Goal: Task Accomplishment & Management: Use online tool/utility

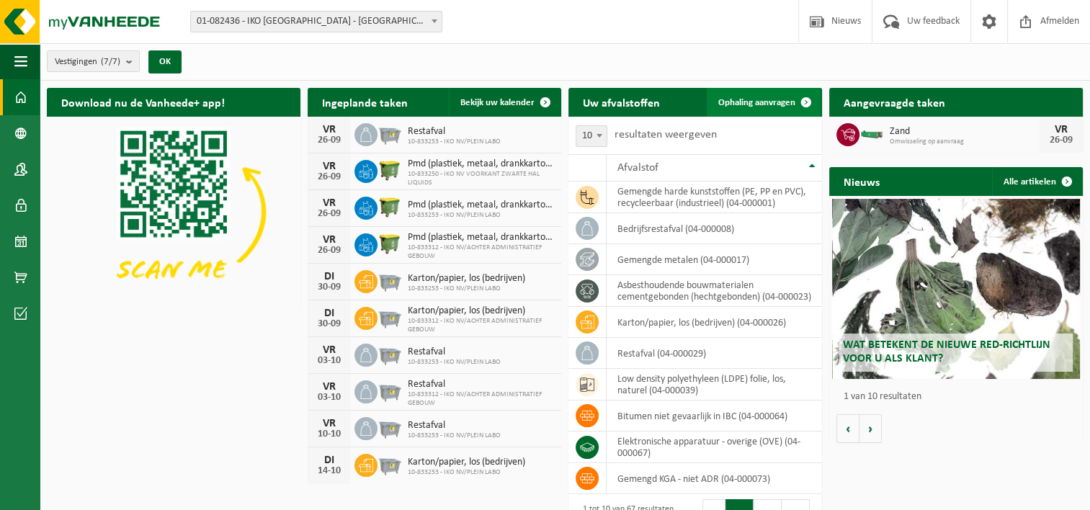
click at [764, 113] on link "Ophaling aanvragen" at bounding box center [763, 102] width 114 height 29
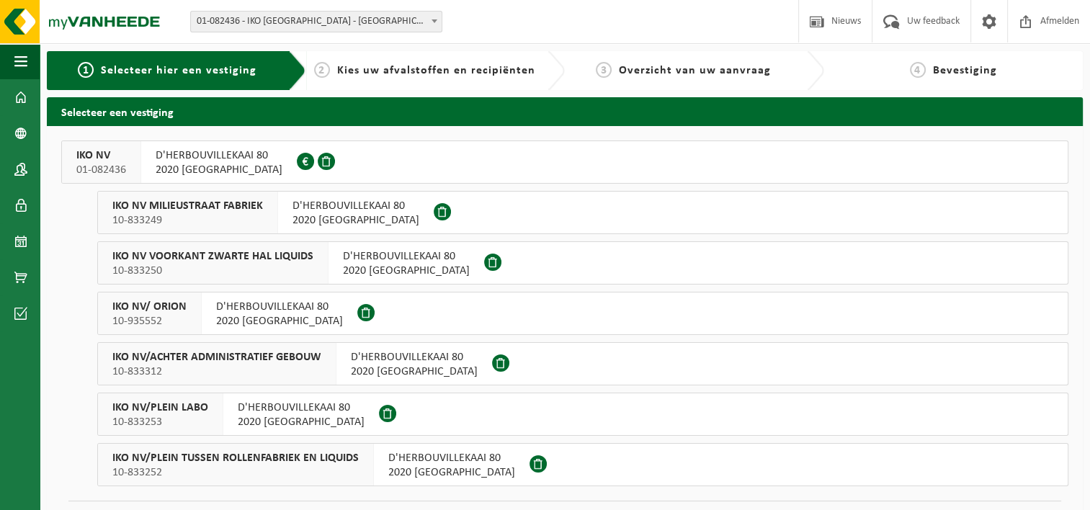
click at [214, 479] on div "IKO NV/PLEIN TUSSEN ROLLENFABRIEK EN LIQUIDS 10-833252" at bounding box center [236, 465] width 276 height 42
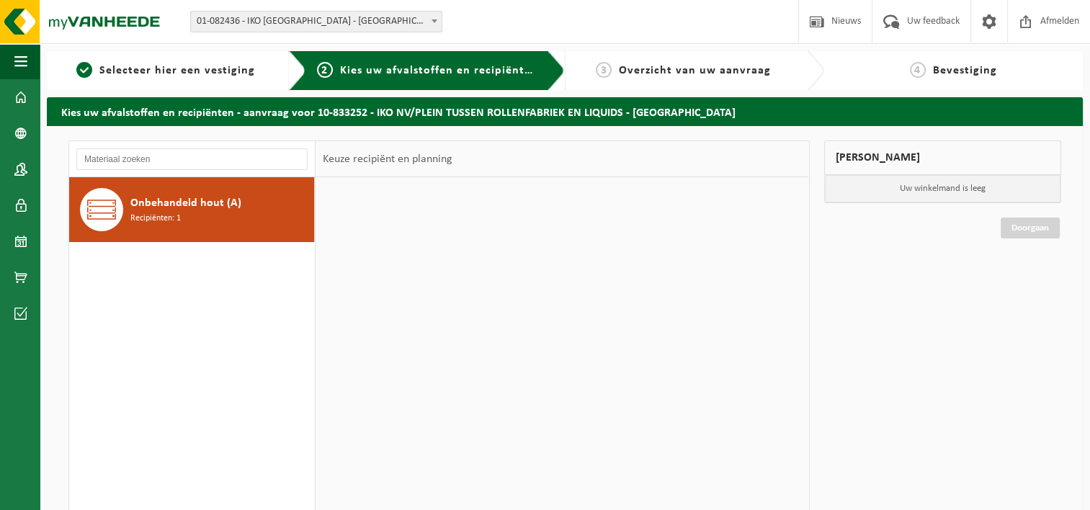
scroll to position [66, 0]
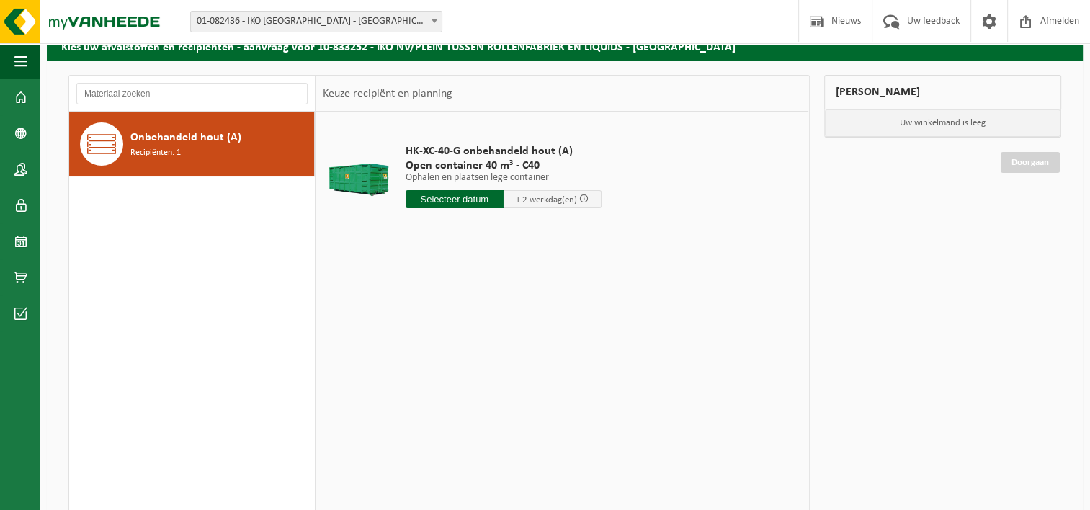
click at [205, 120] on div "Onbehandeld hout (A) Recipiënten: 1" at bounding box center [192, 144] width 246 height 65
click at [475, 197] on input "text" at bounding box center [454, 199] width 98 height 18
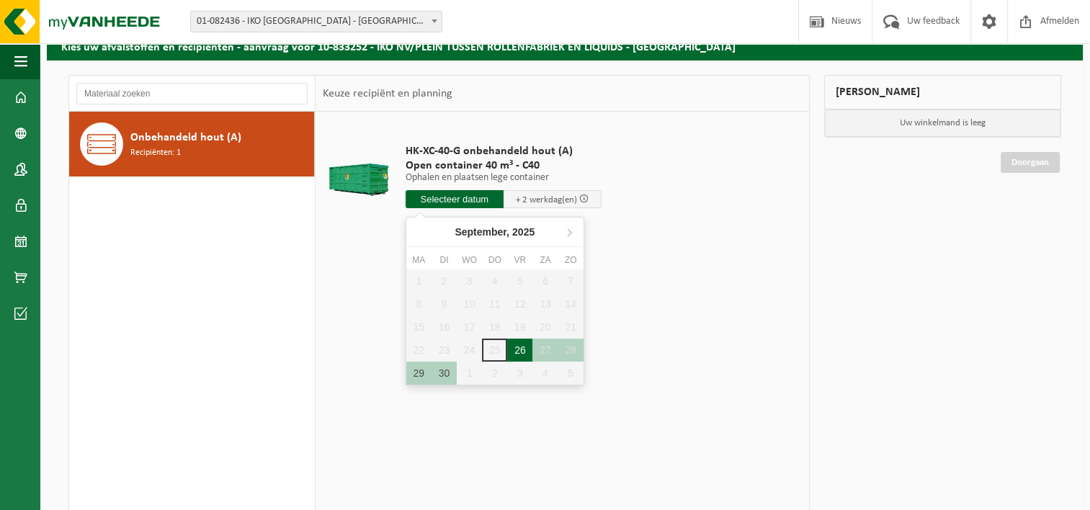
click at [519, 340] on div "26" at bounding box center [519, 349] width 25 height 23
type input "Van 2025-09-26"
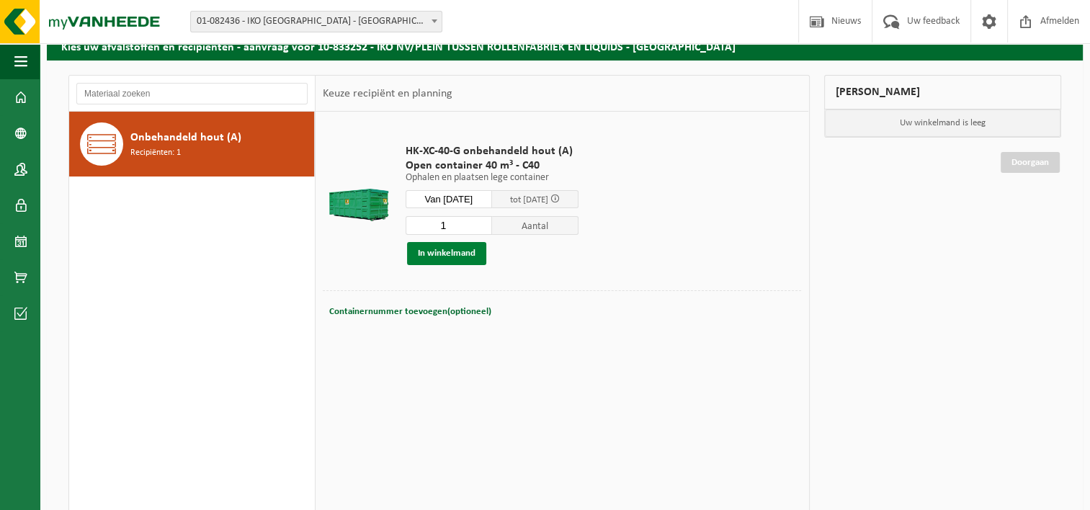
click at [459, 245] on button "In winkelmand" at bounding box center [446, 253] width 79 height 23
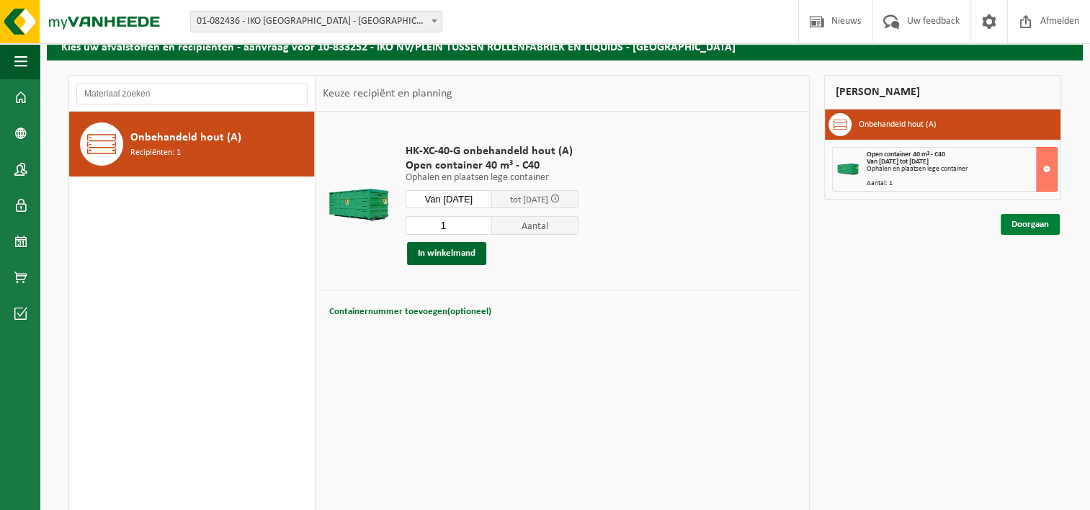
click at [1031, 225] on link "Doorgaan" at bounding box center [1029, 224] width 59 height 21
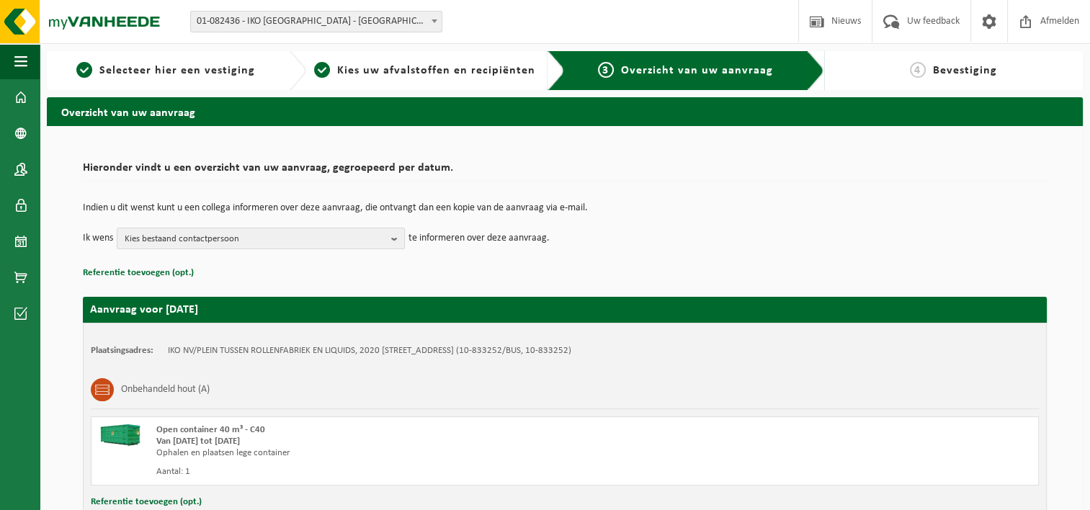
scroll to position [107, 0]
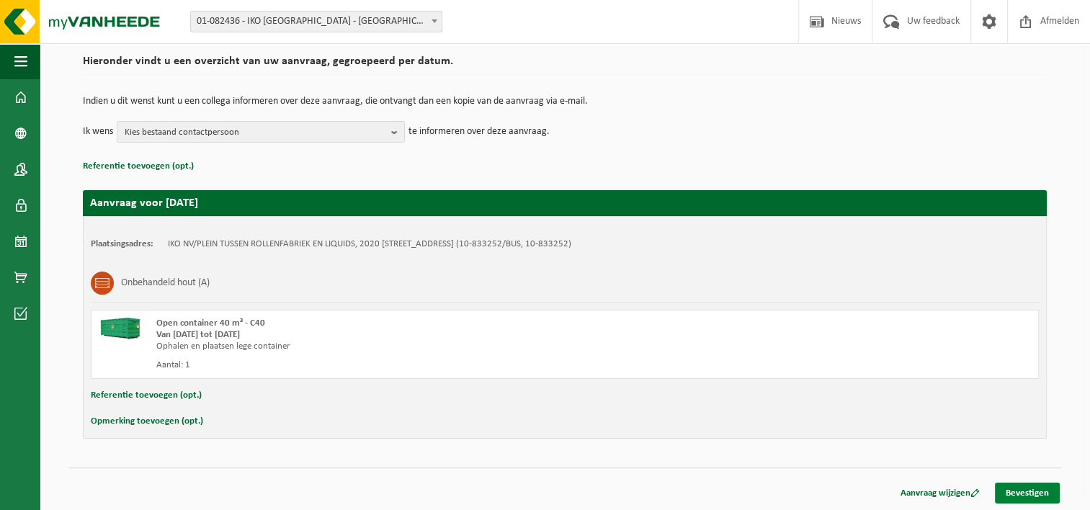
click at [1007, 490] on link "Bevestigen" at bounding box center [1026, 492] width 65 height 21
